Goal: Transaction & Acquisition: Purchase product/service

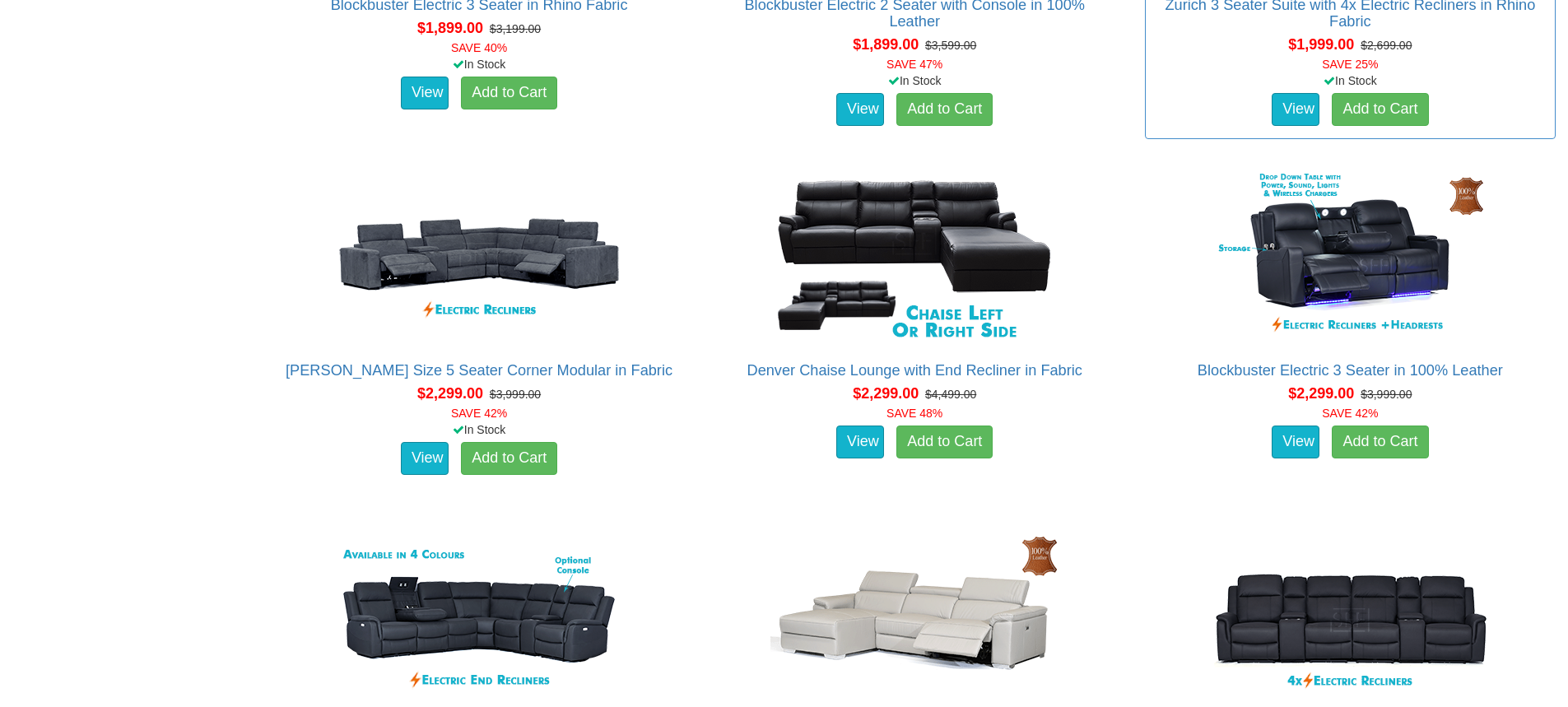
scroll to position [1647, 0]
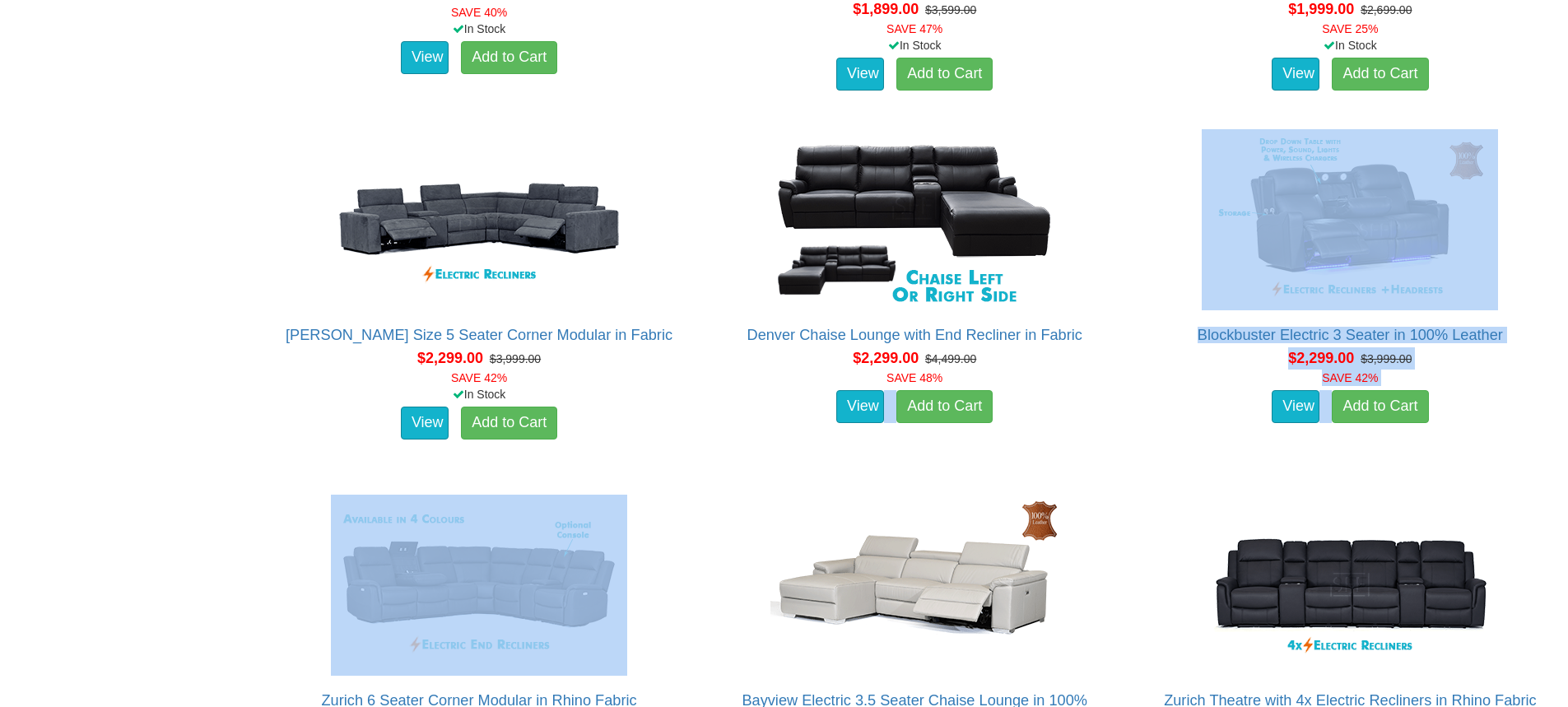
drag, startPoint x: 706, startPoint y: 502, endPoint x: 696, endPoint y: 481, distance: 23.3
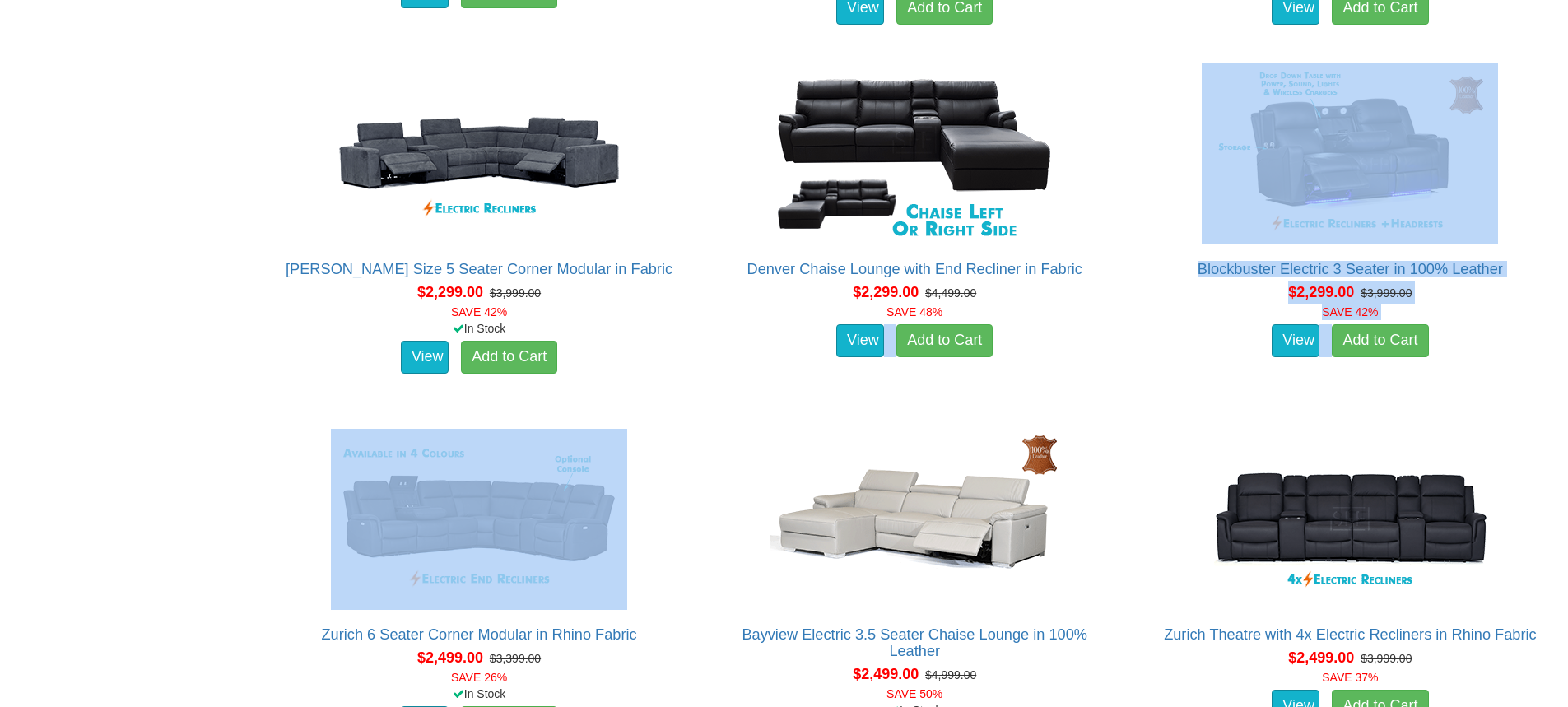
scroll to position [1779, 0]
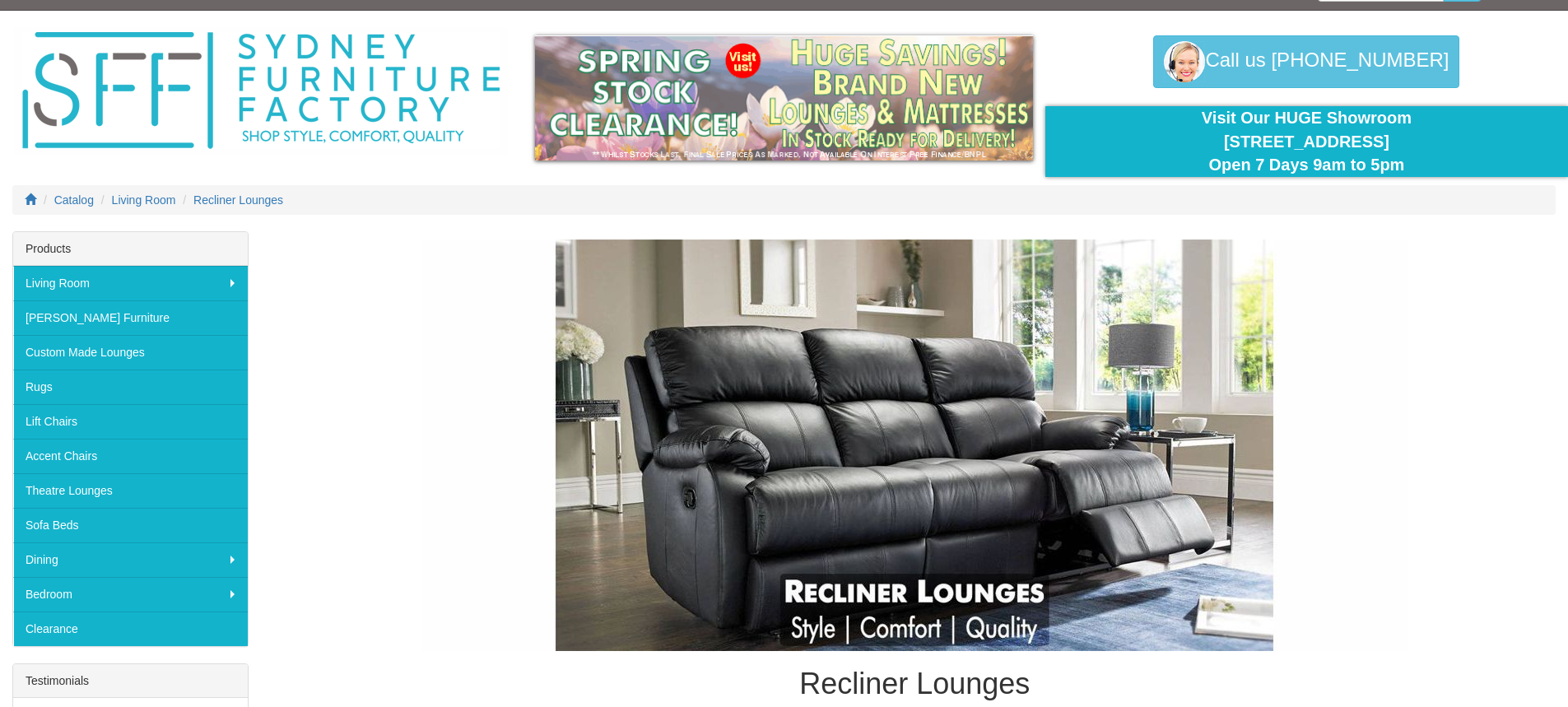
scroll to position [0, 0]
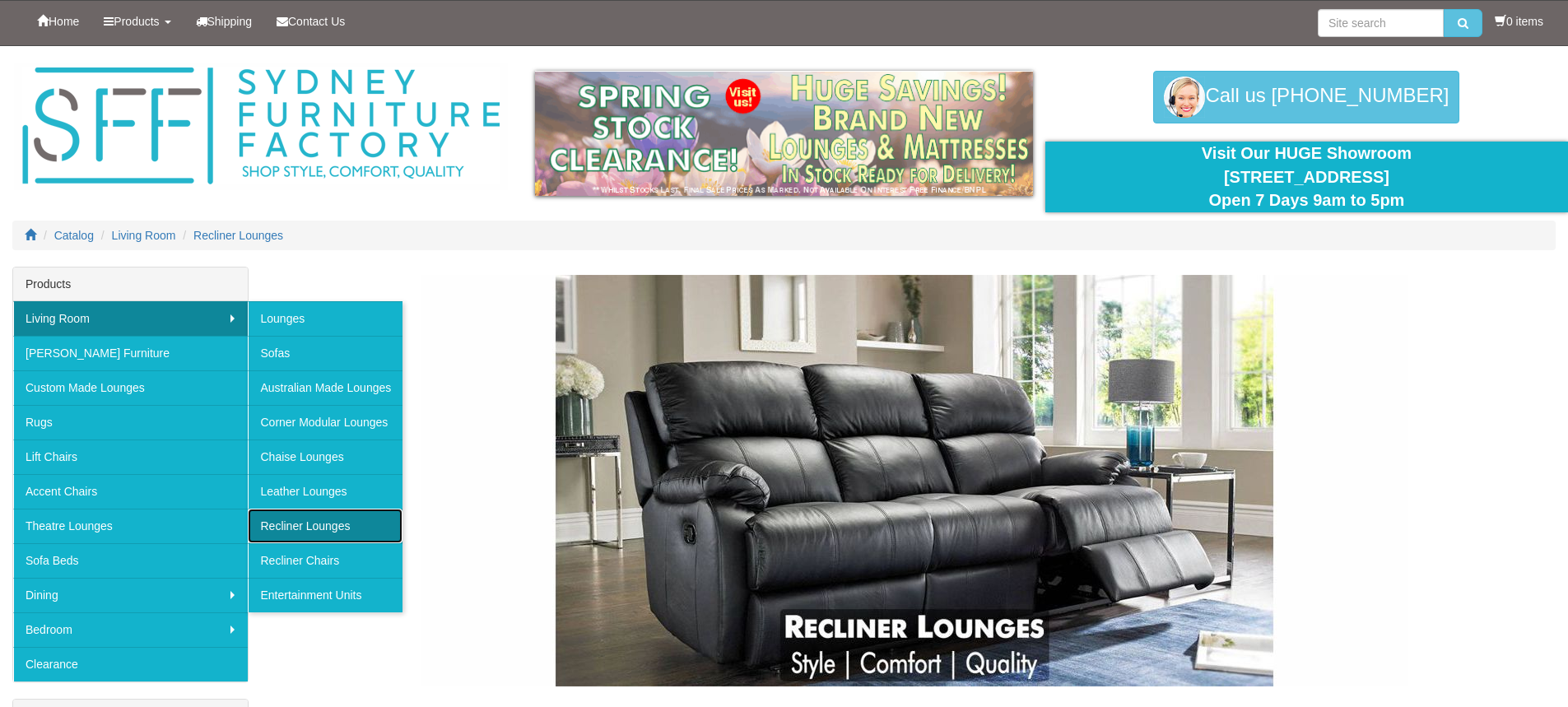
click at [325, 525] on link "Recliner Lounges" at bounding box center [325, 526] width 154 height 35
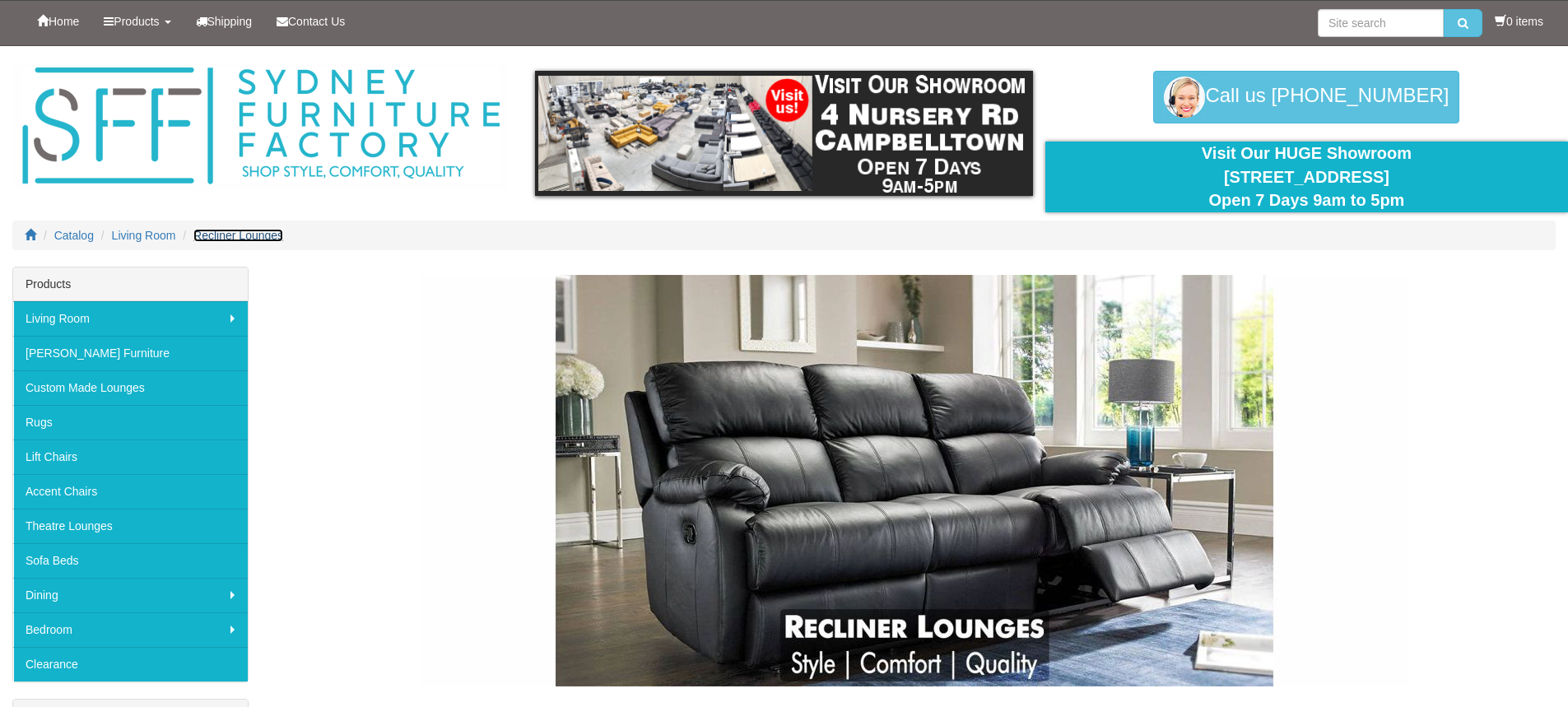
click at [263, 233] on span "Recliner Lounges" at bounding box center [239, 235] width 90 height 13
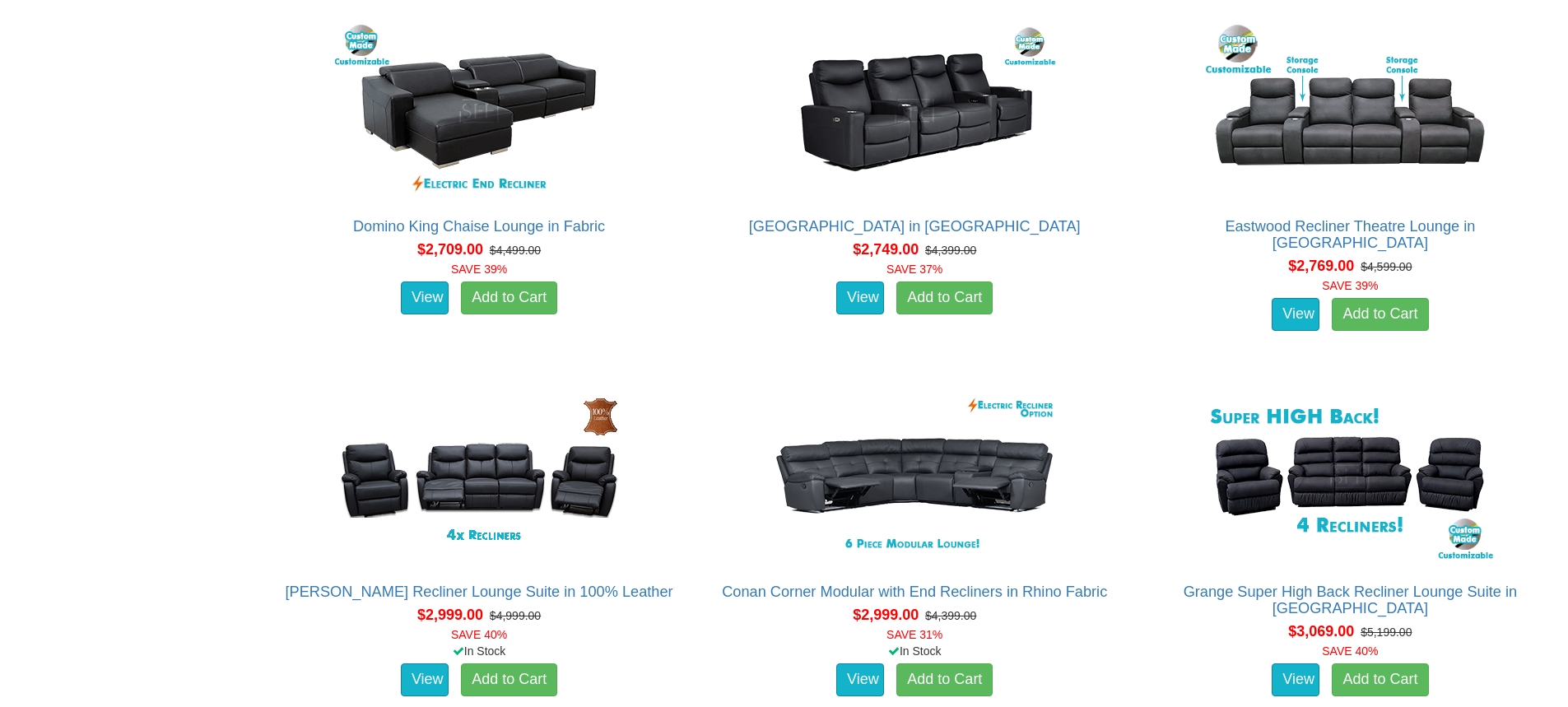
scroll to position [2390, 0]
